Goal: Information Seeking & Learning: Find specific fact

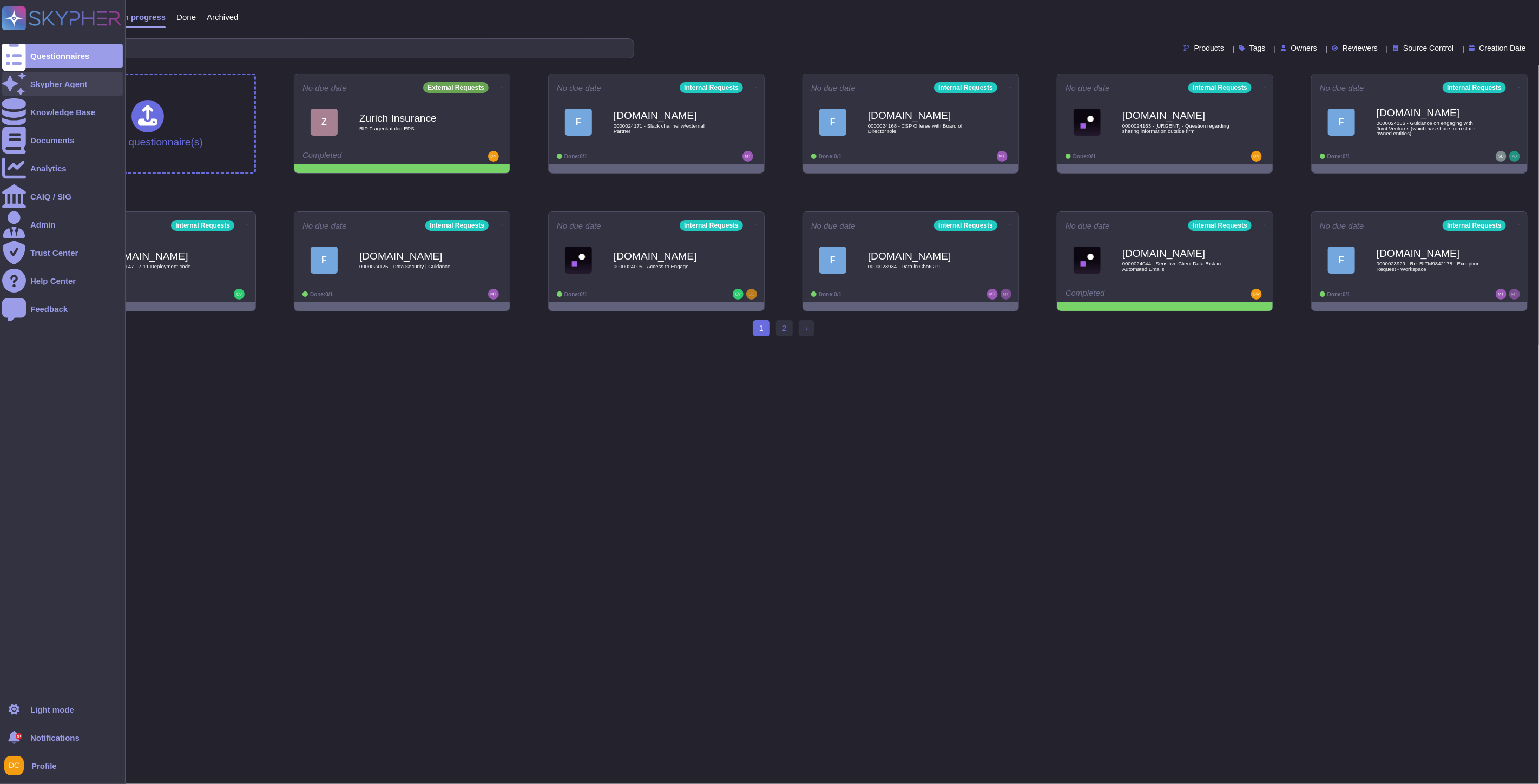
click at [67, 81] on div "Skypher Agent" at bounding box center [59, 84] width 57 height 8
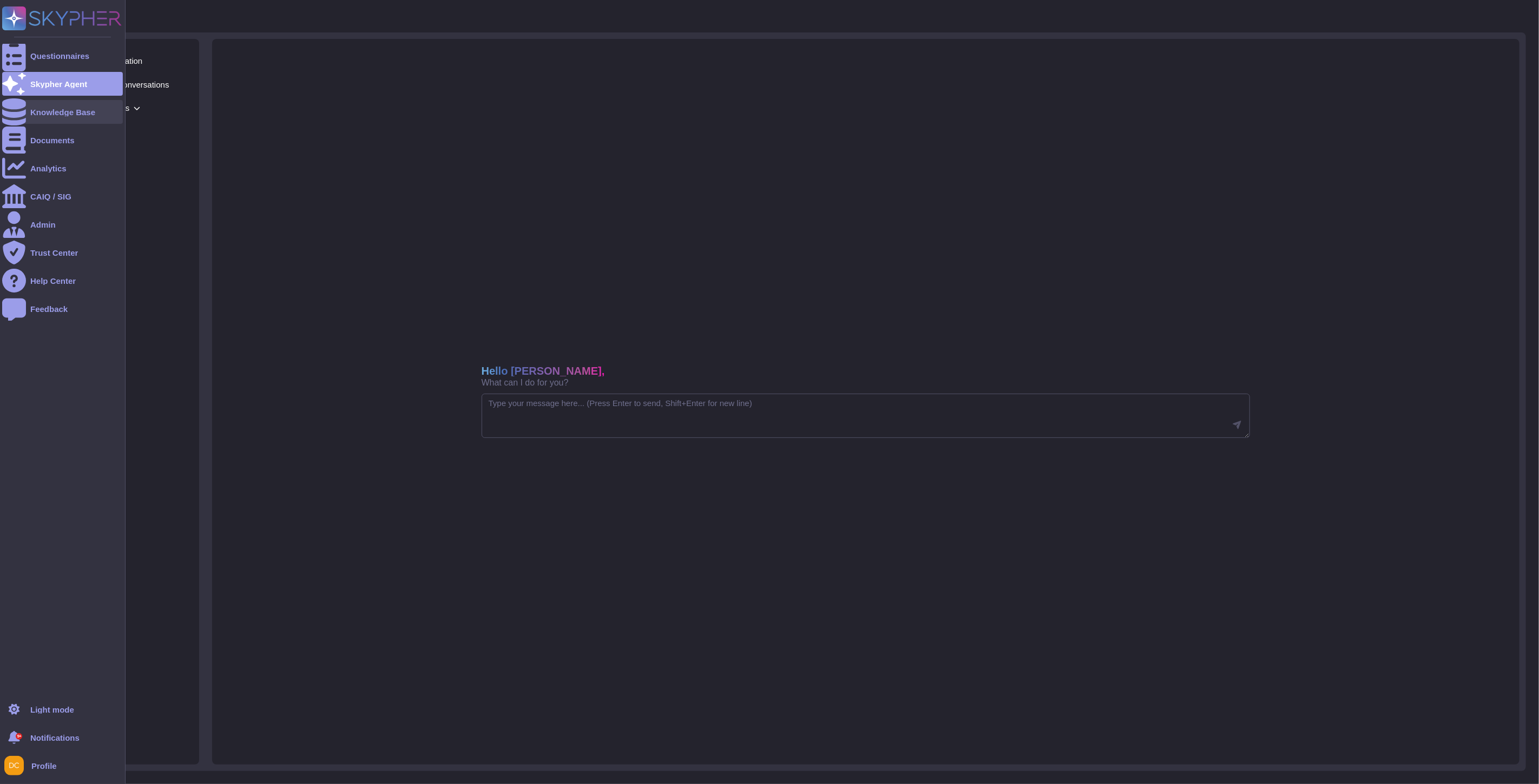
click at [23, 112] on div at bounding box center [14, 112] width 24 height 24
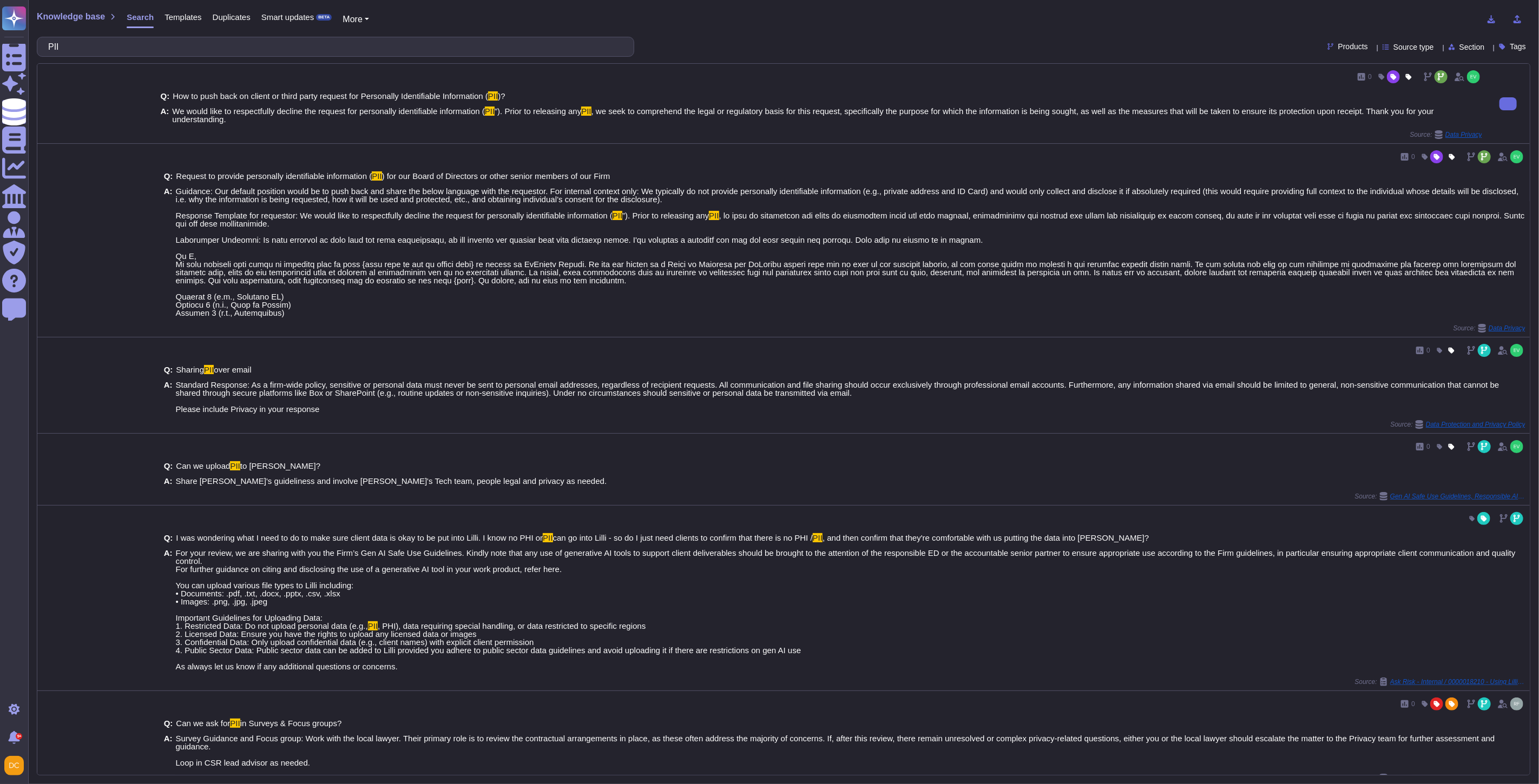
type input "PII"
click at [198, 115] on span ", we seek to comprehend the legal or regulatory basis for this request, specifi…" at bounding box center [803, 115] width 1262 height 17
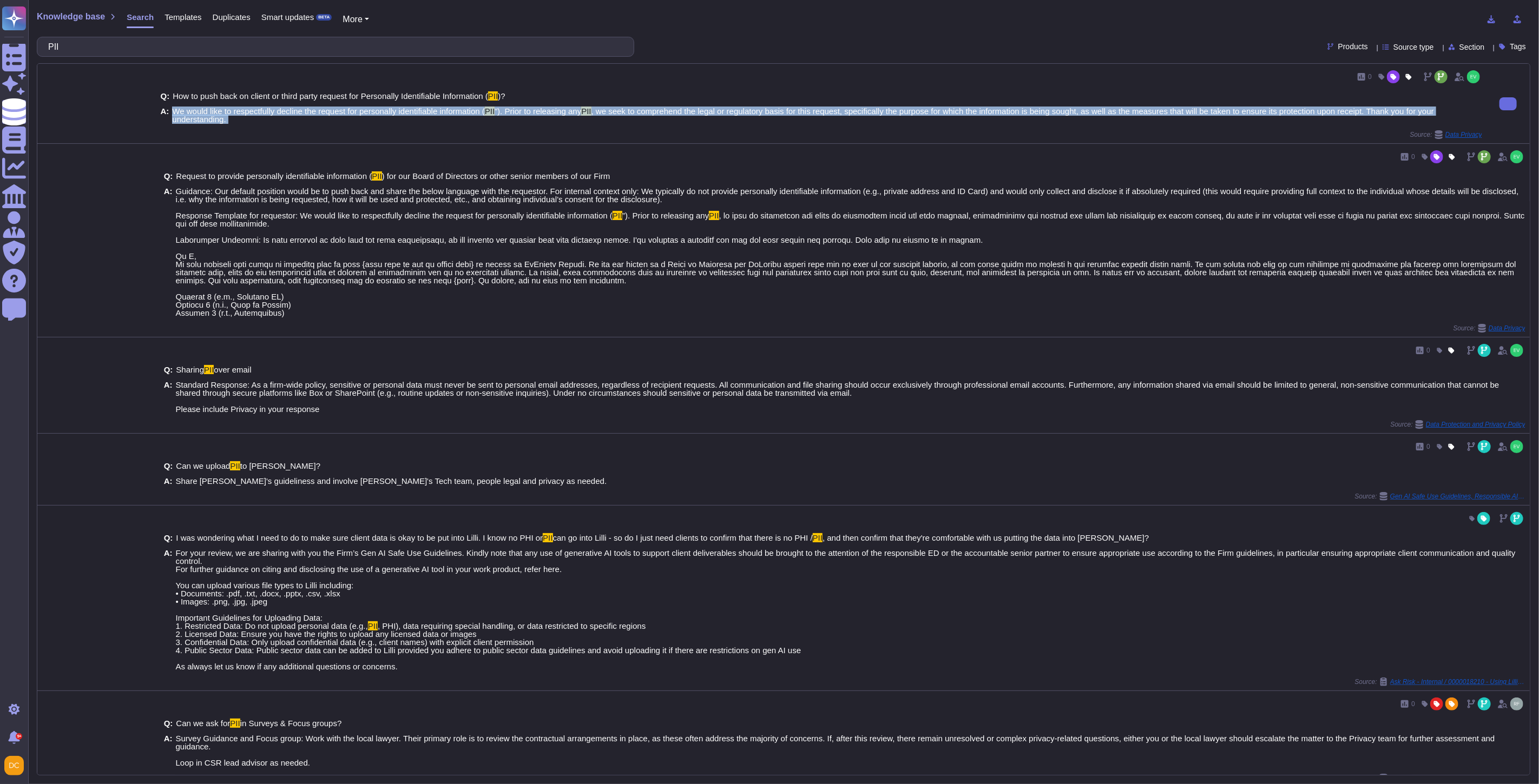
click at [198, 115] on span ", we seek to comprehend the legal or regulatory basis for this request, specifi…" at bounding box center [803, 115] width 1262 height 17
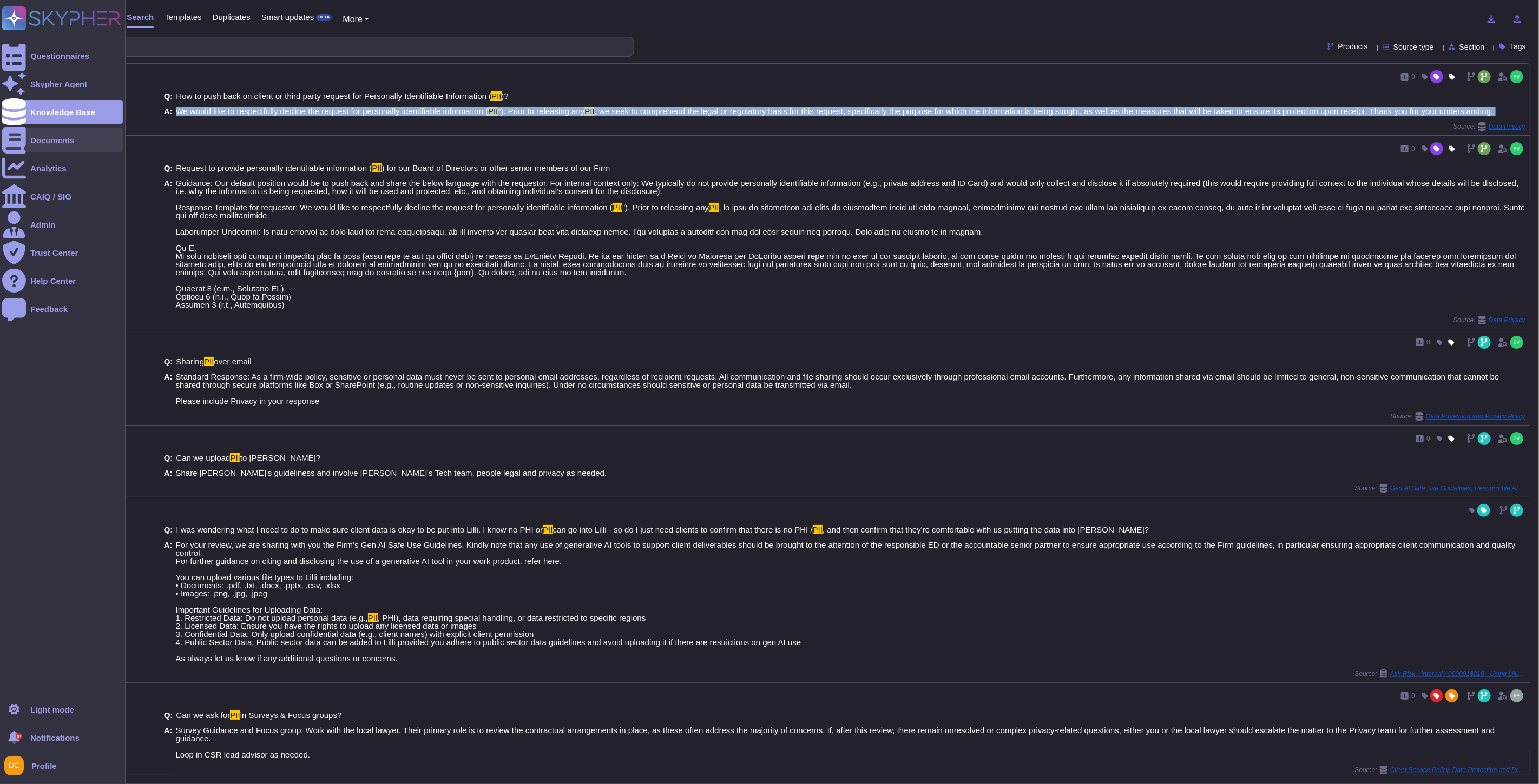
copy span "We would like to respectfully decline the request for personally identifiable i…"
